Goal: Find specific page/section: Find specific page/section

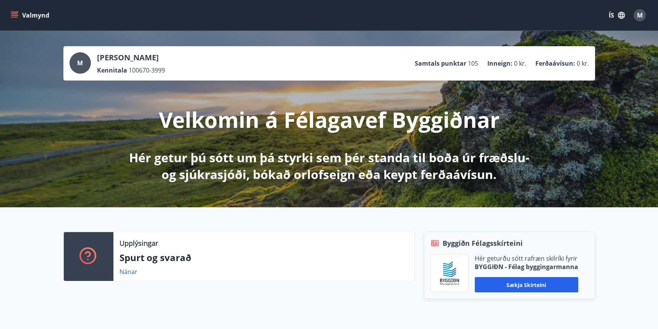
click at [15, 15] on icon "menu" at bounding box center [15, 15] width 8 height 8
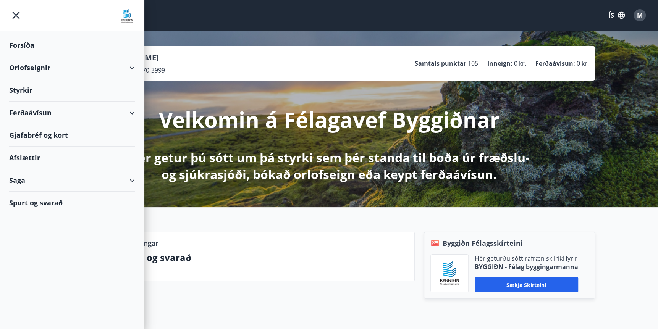
click at [18, 181] on div "Saga" at bounding box center [72, 180] width 126 height 23
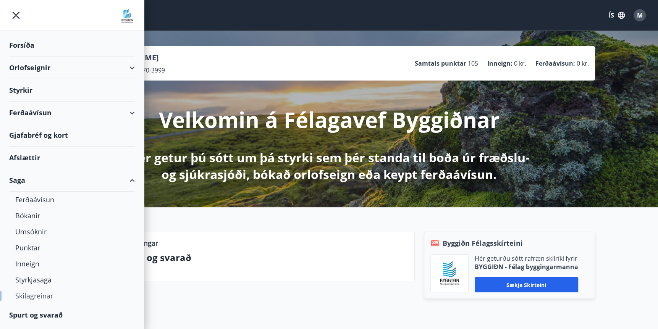
click at [38, 294] on div "Skilagreinar" at bounding box center [71, 296] width 113 height 16
